Goal: Task Accomplishment & Management: Manage account settings

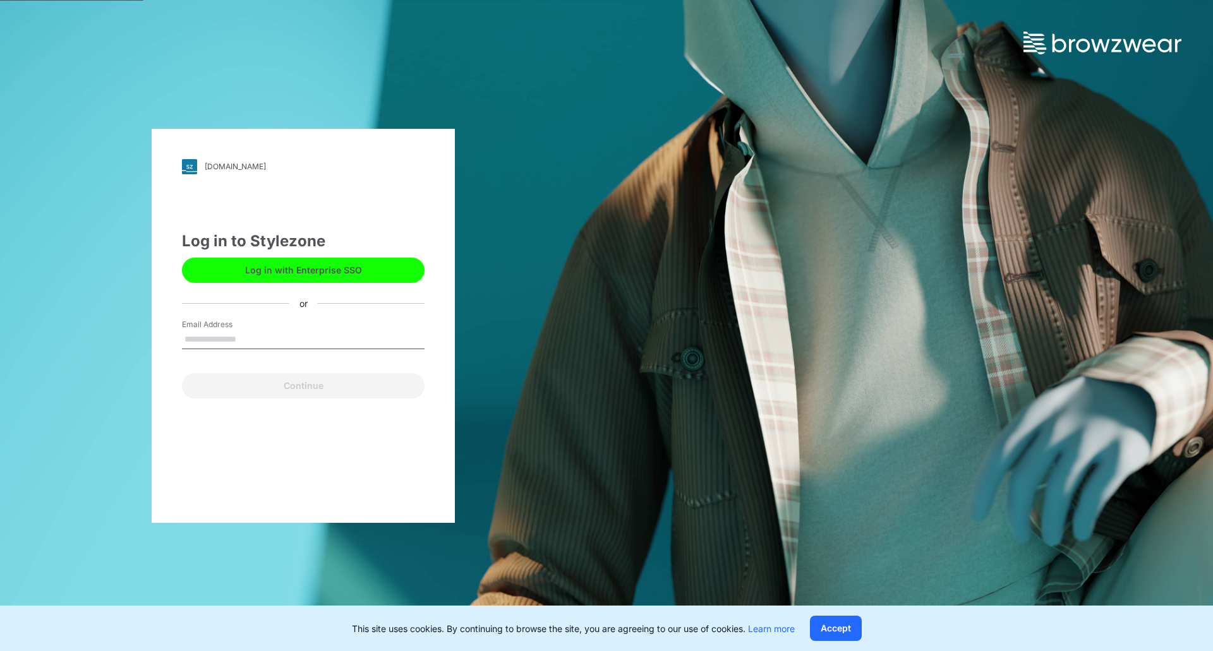
click at [246, 339] on input "Email Address" at bounding box center [303, 339] width 243 height 19
type input "**********"
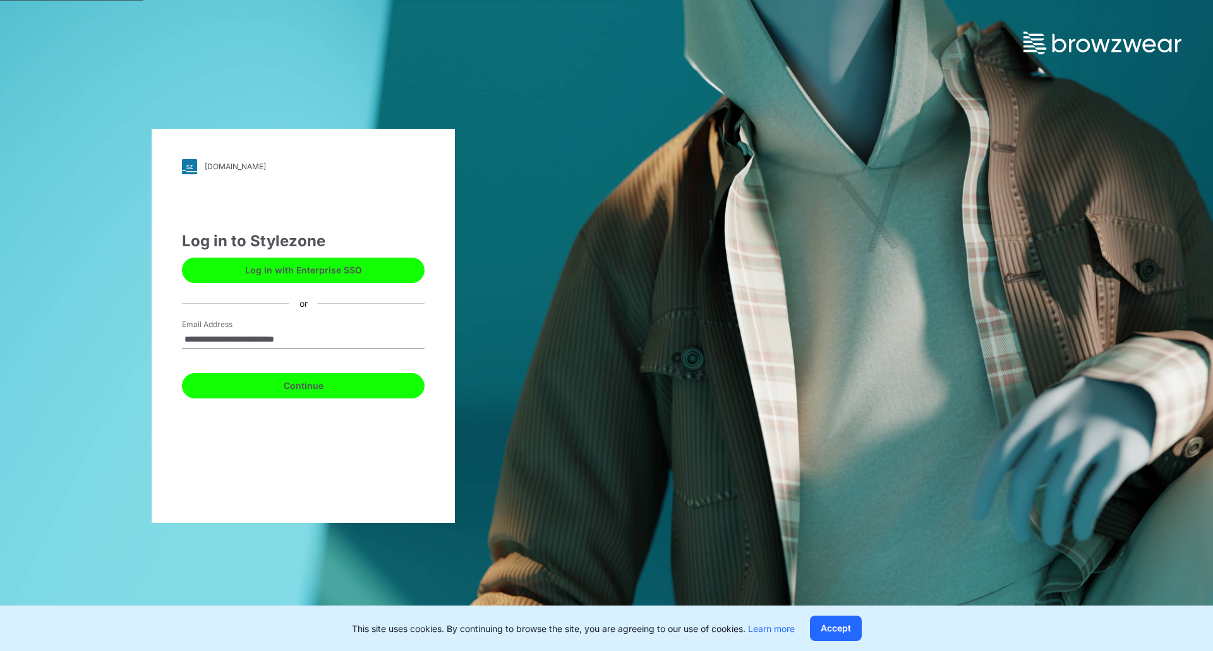
click at [251, 382] on button "Continue" at bounding box center [303, 385] width 243 height 25
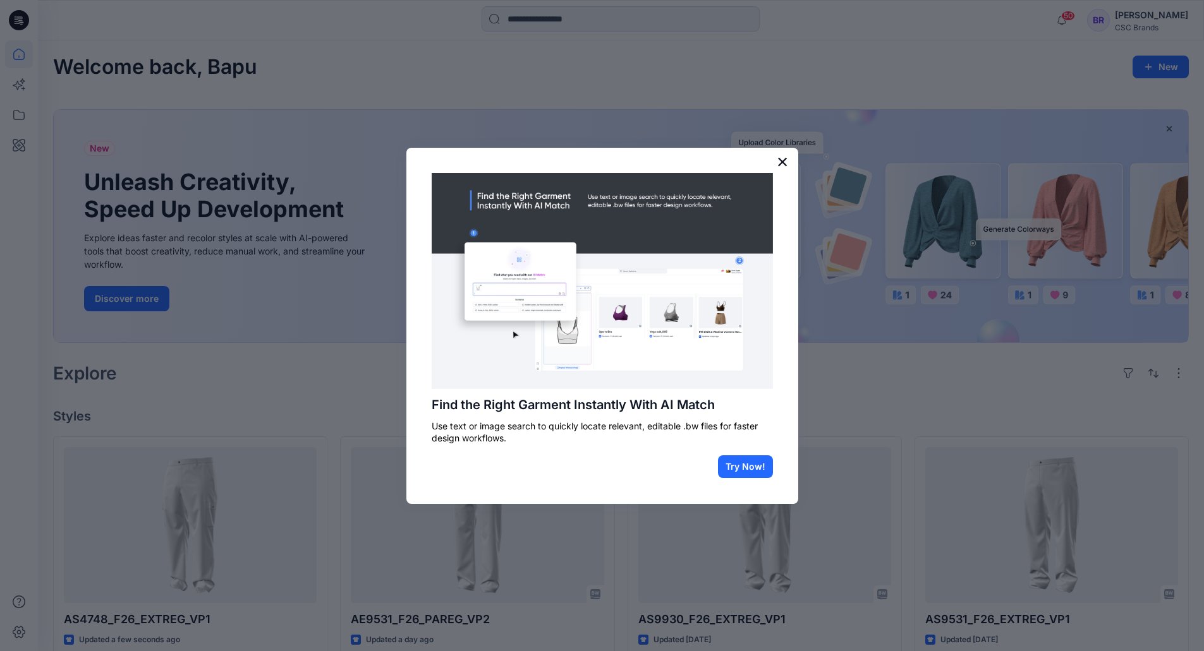
click at [782, 161] on button "×" at bounding box center [783, 162] width 12 height 20
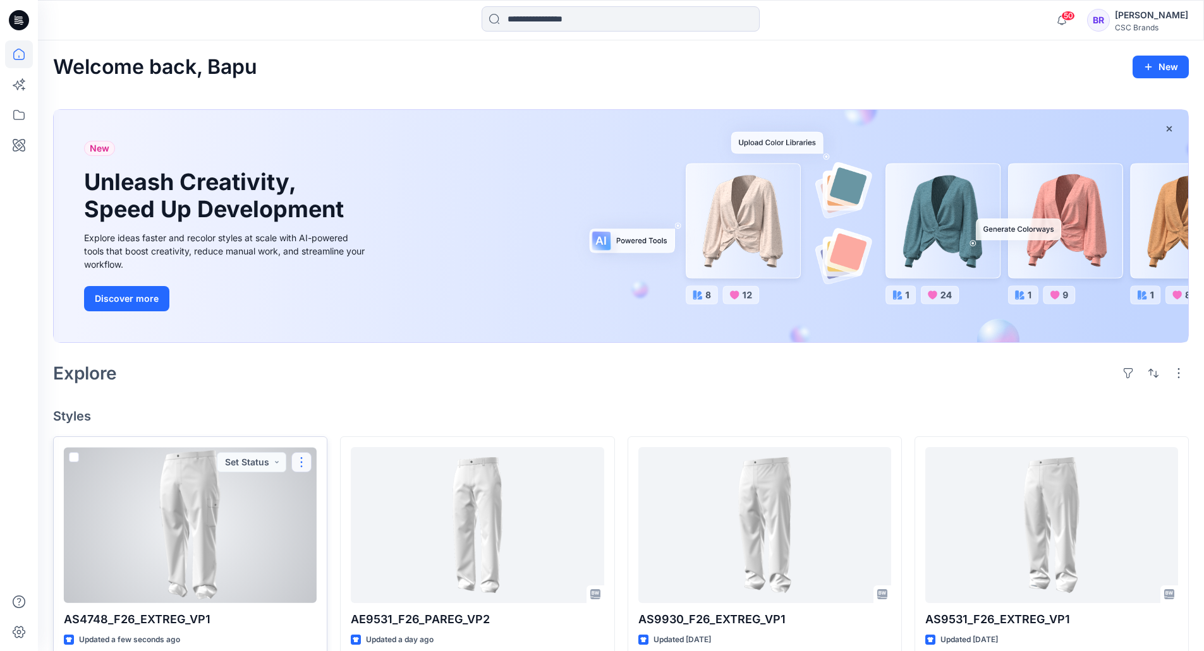
click at [301, 461] on button "button" at bounding box center [301, 462] width 20 height 20
click at [322, 493] on p "Edit" at bounding box center [325, 491] width 16 height 13
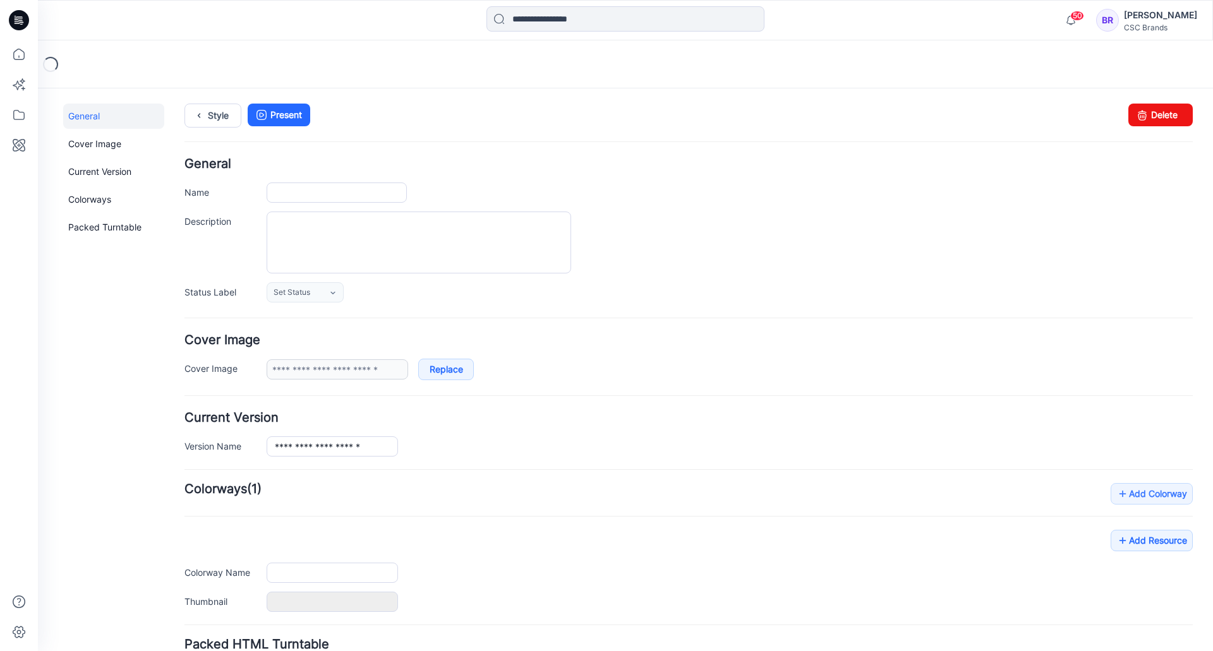
type input "**********"
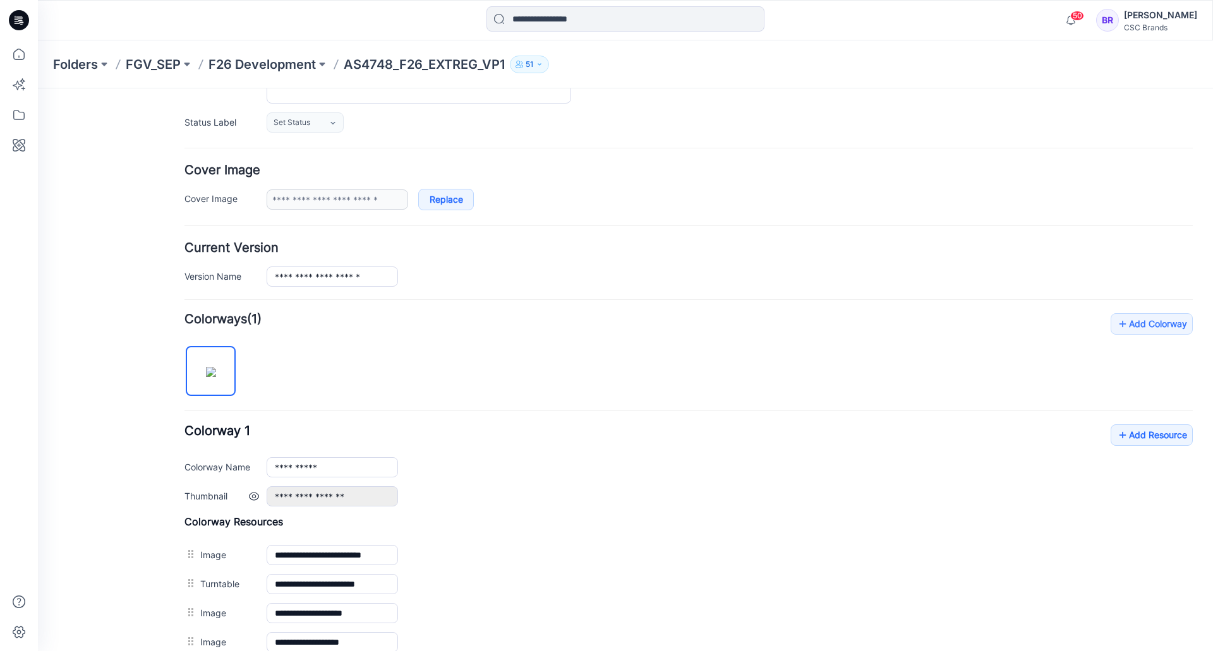
scroll to position [349, 0]
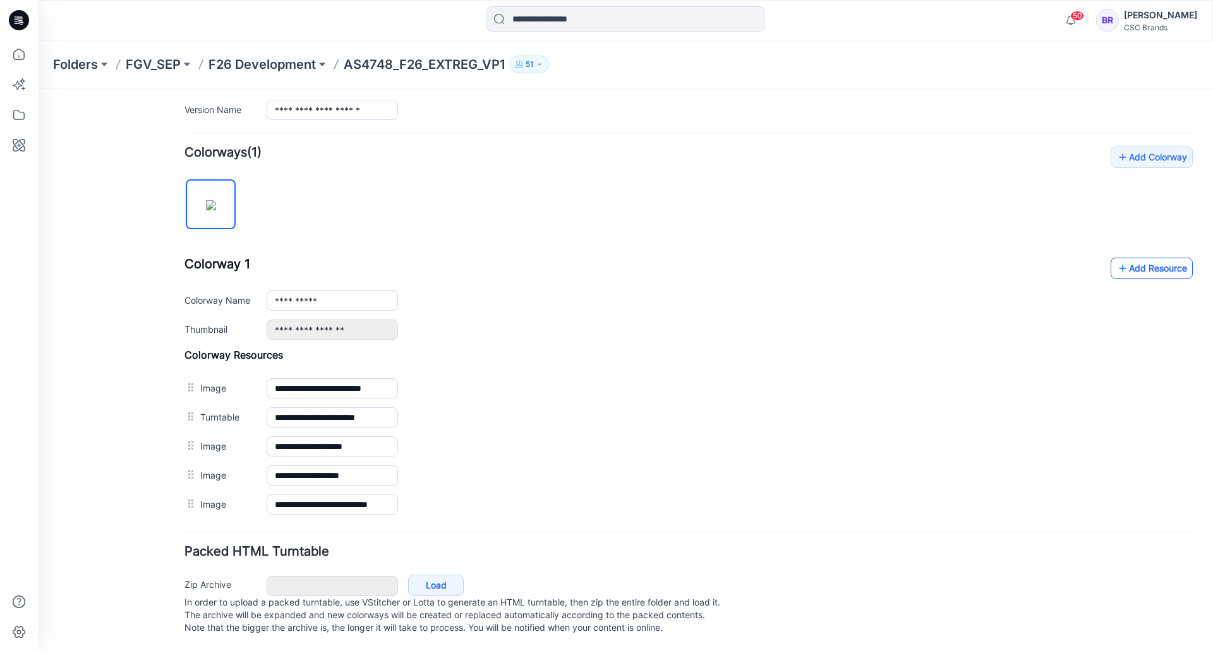
click at [1140, 258] on link "Add Resource" at bounding box center [1152, 268] width 82 height 21
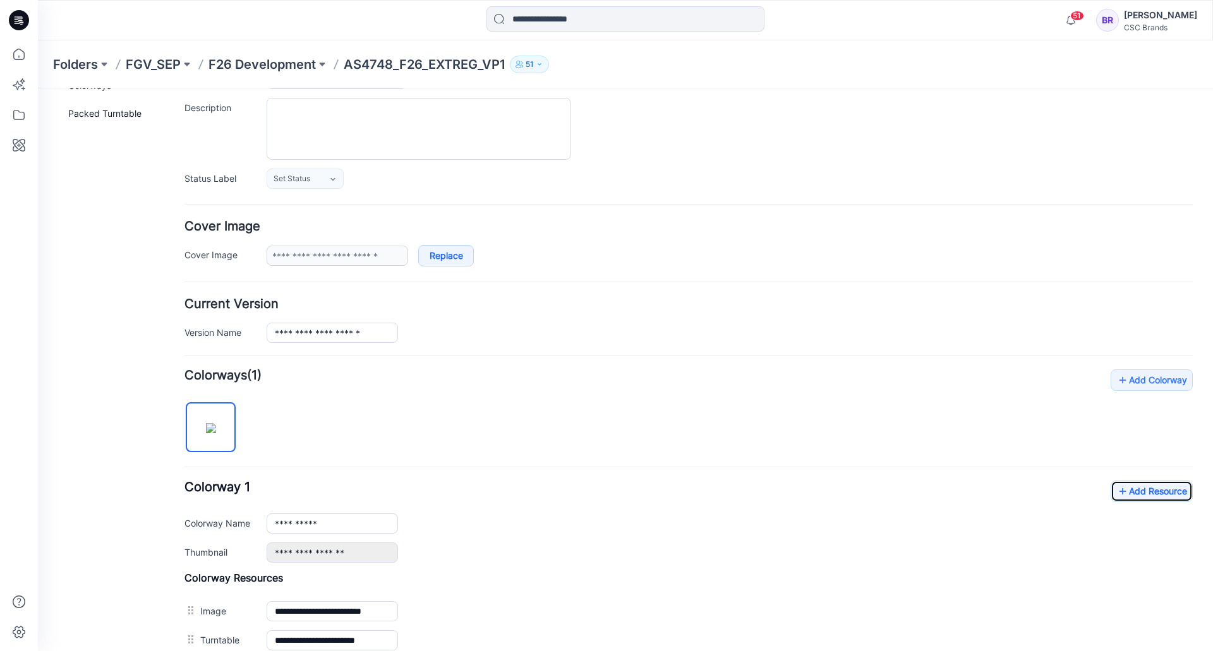
scroll to position [97, 0]
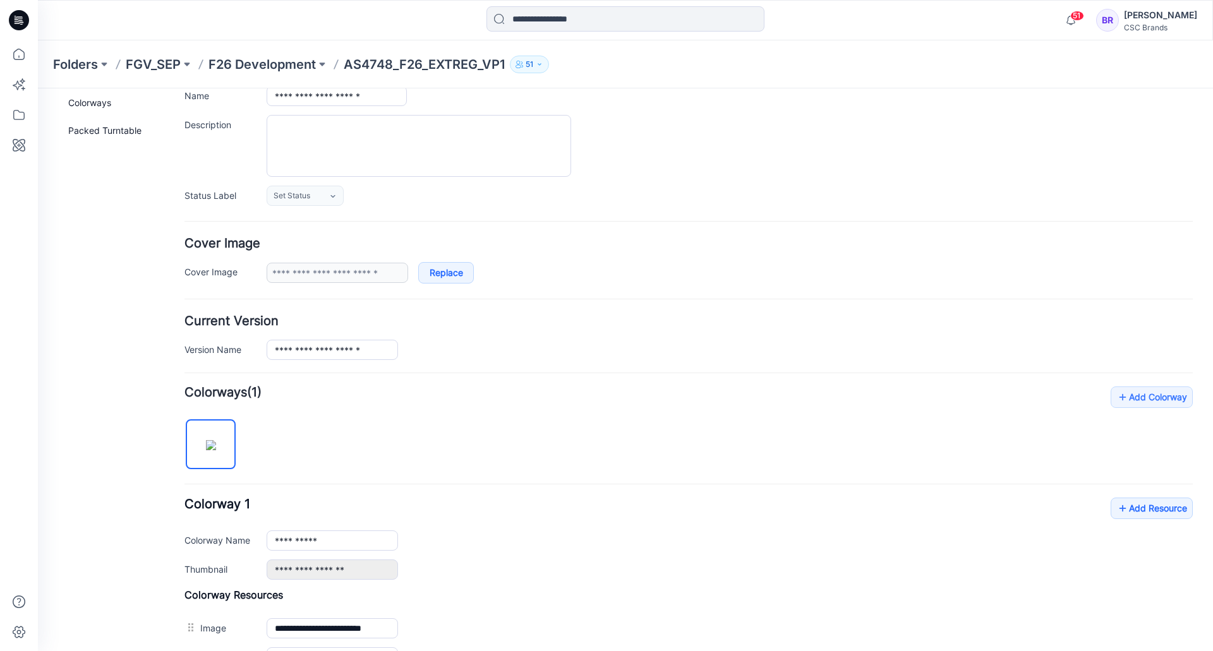
click at [302, 183] on div "**********" at bounding box center [689, 133] width 1008 height 145
click at [302, 199] on span "Set Status" at bounding box center [292, 196] width 37 height 13
click at [299, 251] on link "Virtual Proto 1" at bounding box center [318, 250] width 96 height 27
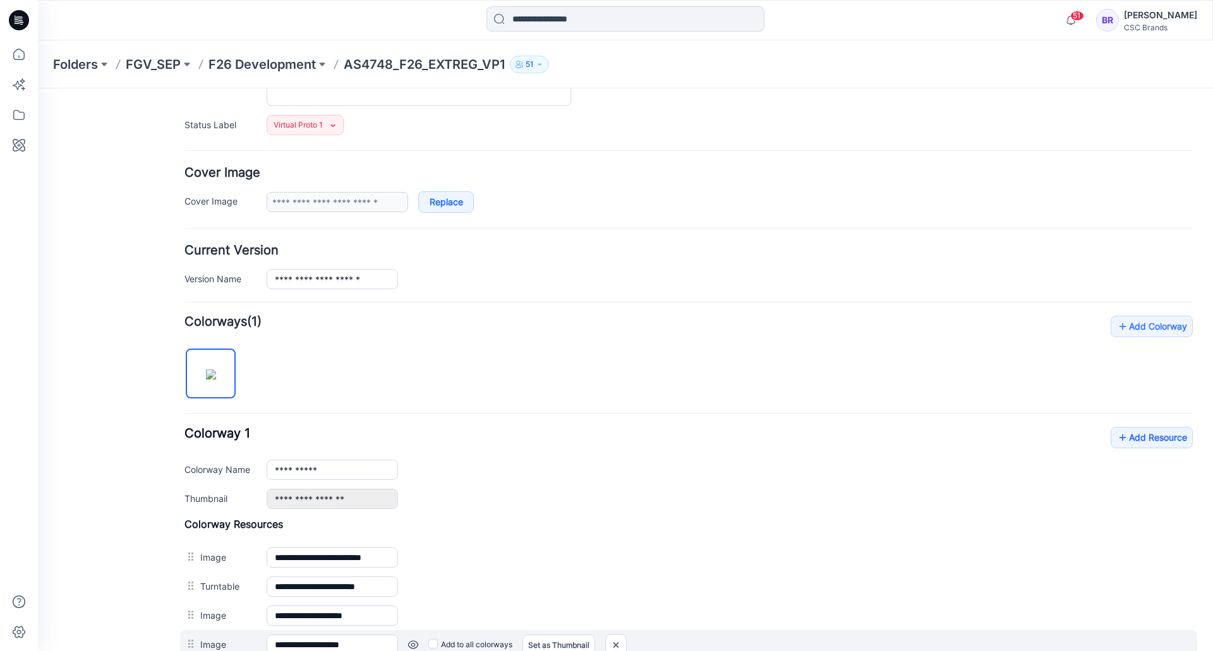
scroll to position [0, 0]
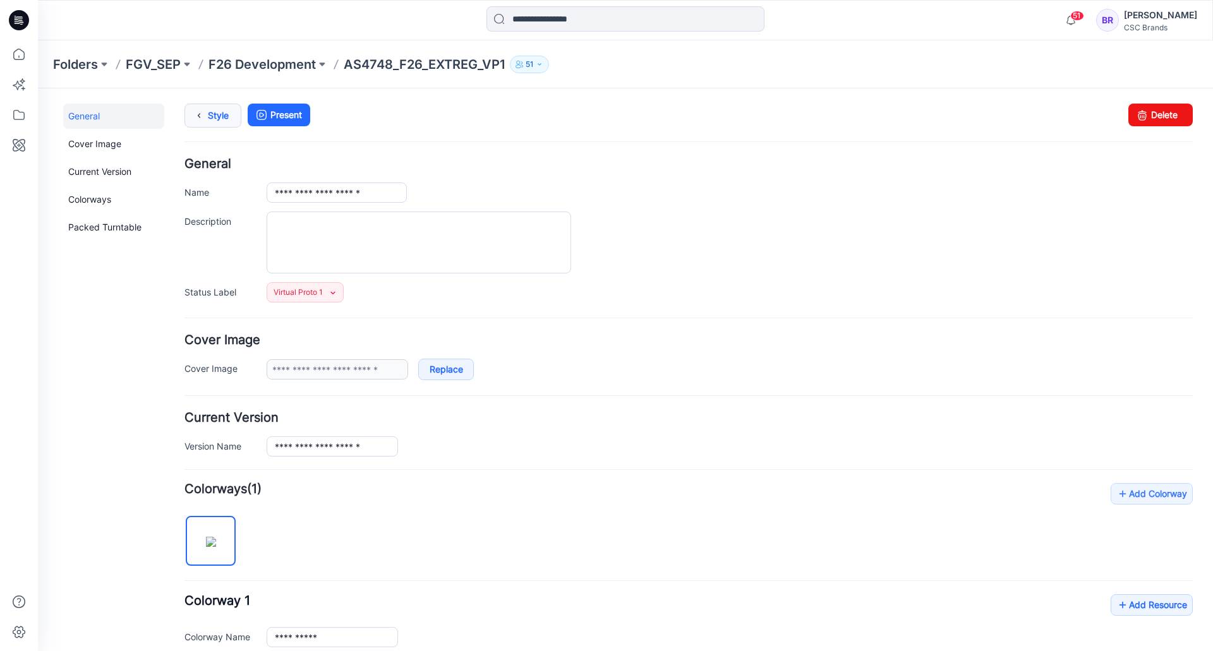
click at [190, 111] on icon at bounding box center [199, 115] width 18 height 23
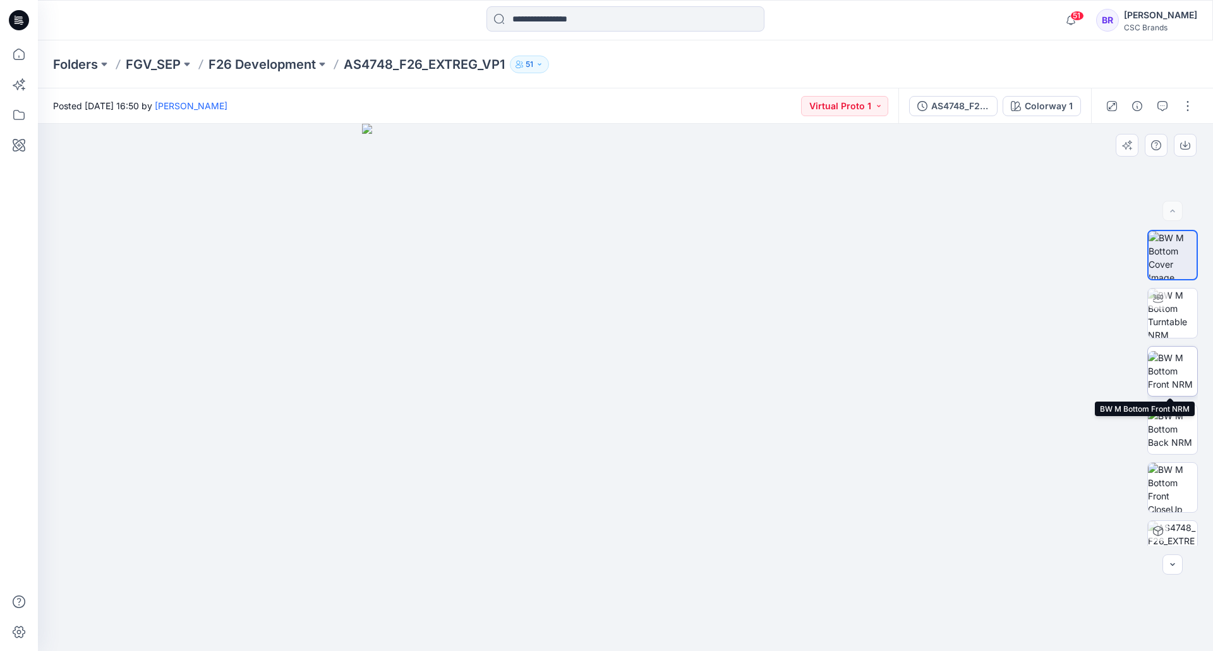
click at [1166, 364] on img at bounding box center [1172, 371] width 49 height 40
